Goal: Information Seeking & Learning: Find specific fact

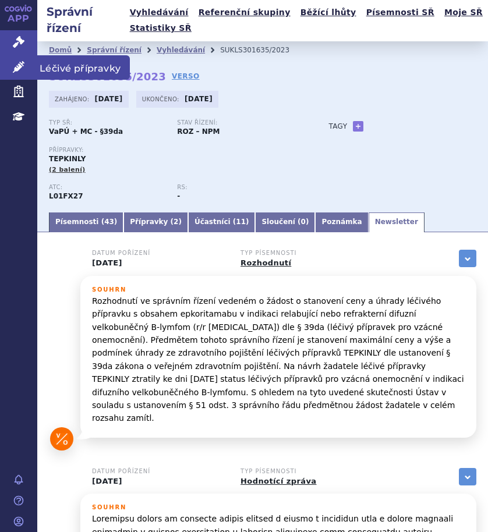
click at [60, 67] on span "Léčivé přípravky" at bounding box center [83, 67] width 93 height 24
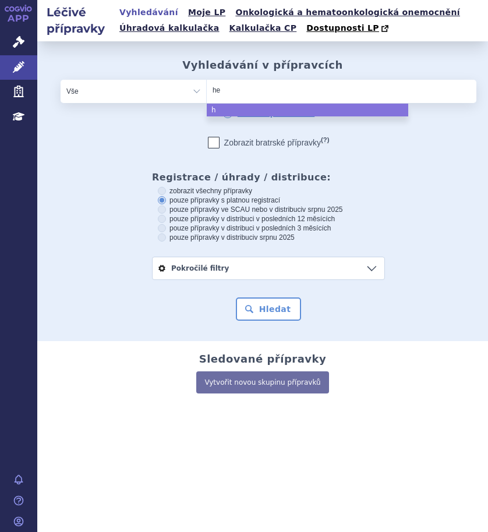
type input "het"
type input "hetr"
type input "hetro"
type input "hetroni"
type input "hetronif"
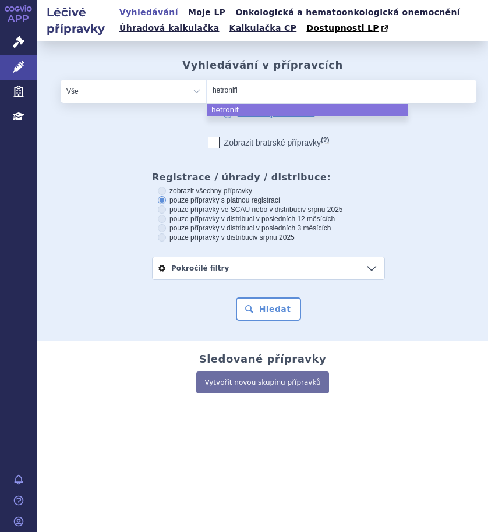
type input "hetronifly"
select select "hetronifly"
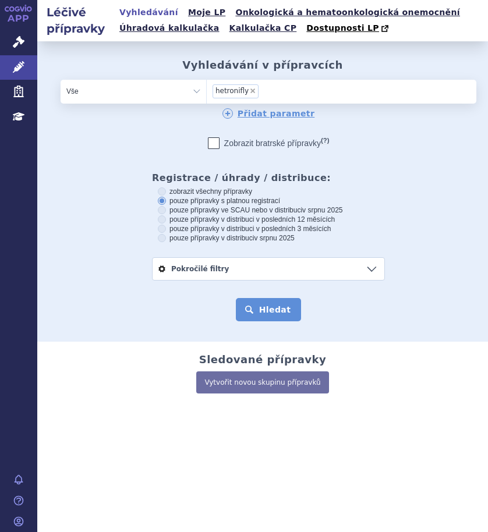
click at [262, 310] on button "Hledat" at bounding box center [269, 309] width 66 height 23
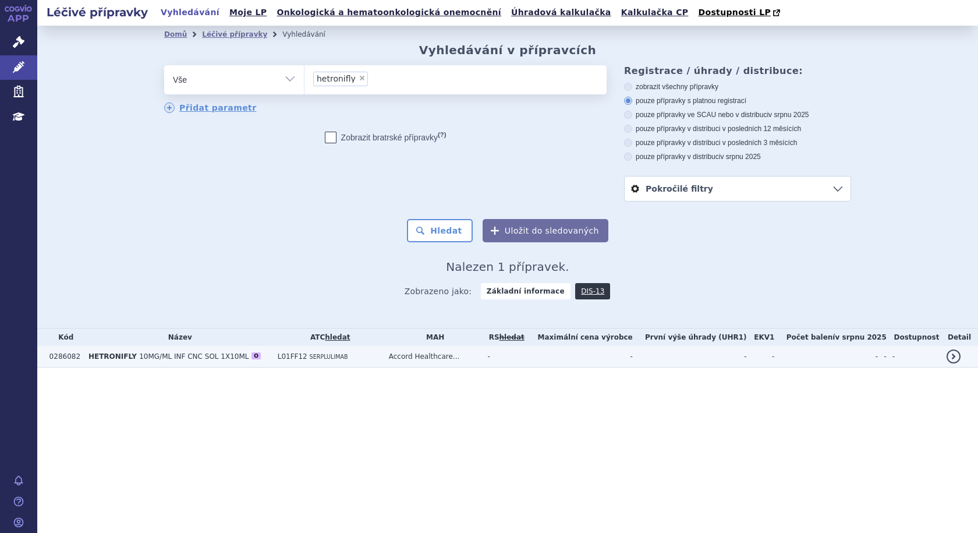
click at [165, 356] on span "10MG/ML INF CNC SOL 1X10ML" at bounding box center [193, 356] width 109 height 8
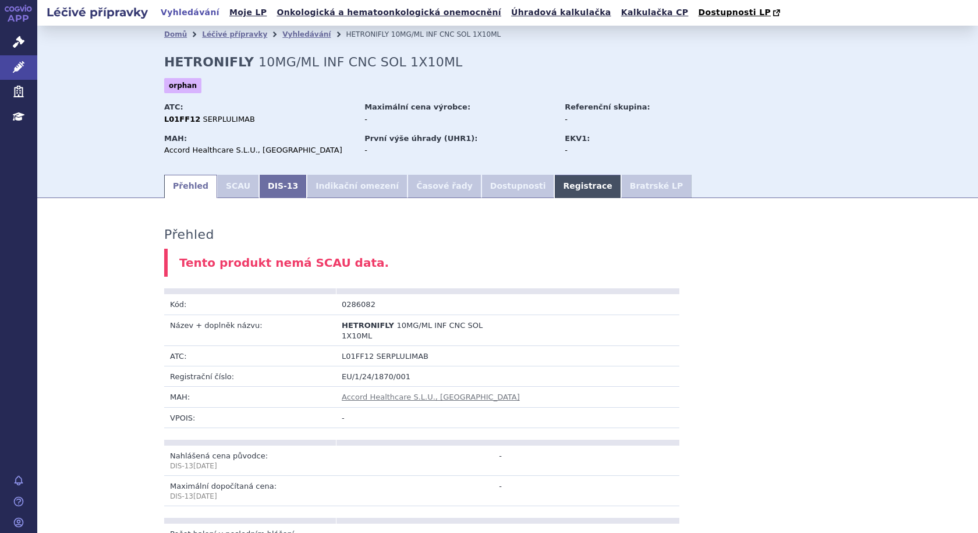
click at [554, 184] on link "Registrace" at bounding box center [587, 186] width 66 height 23
